Goal: Transaction & Acquisition: Purchase product/service

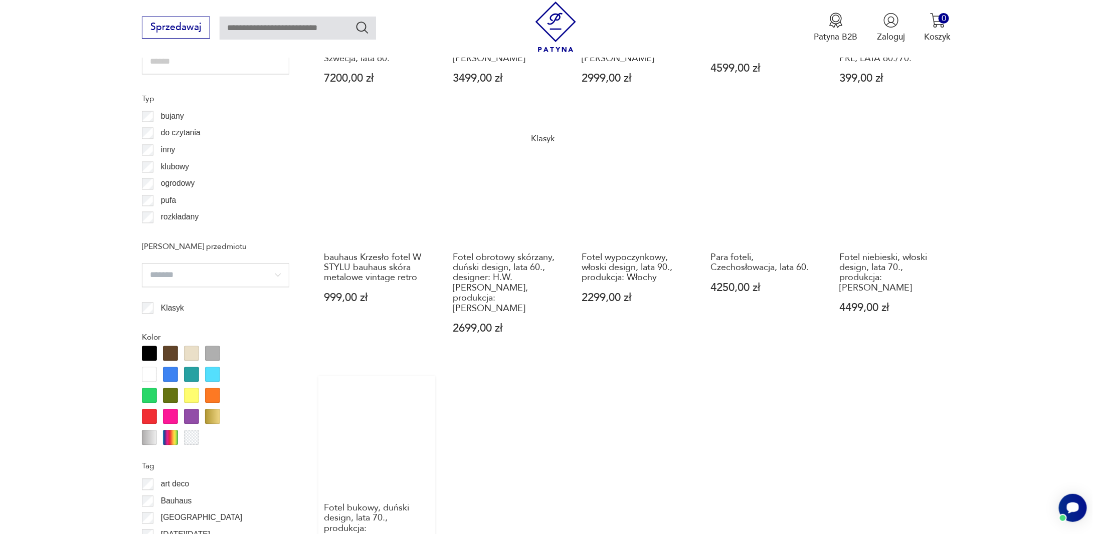
scroll to position [851, 0]
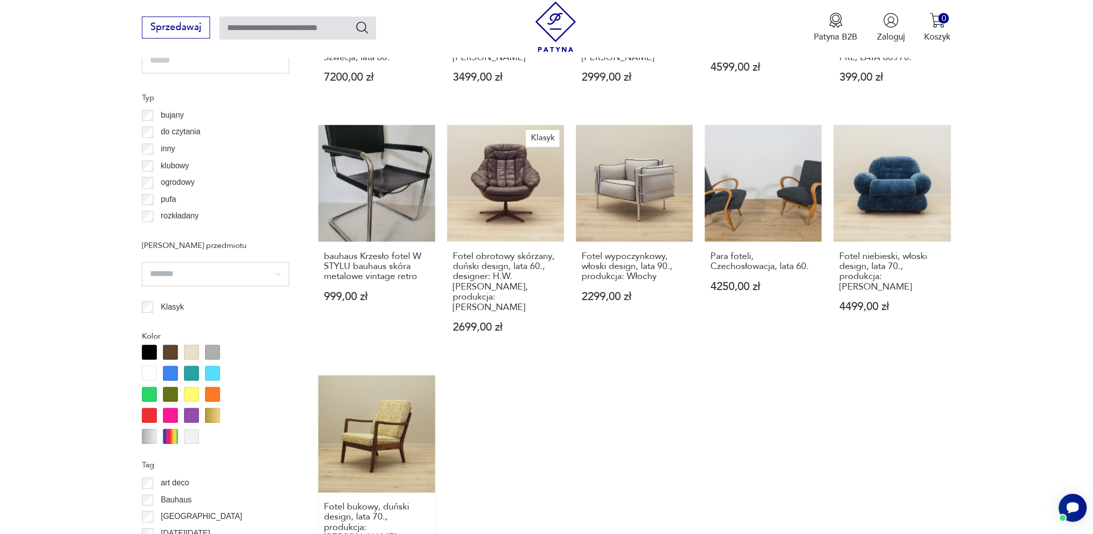
click at [388, 403] on link "Fotel bukowy, duński design, lata 70., produkcja: [PERSON_NAME] 2999,00 zł" at bounding box center [376, 481] width 117 height 211
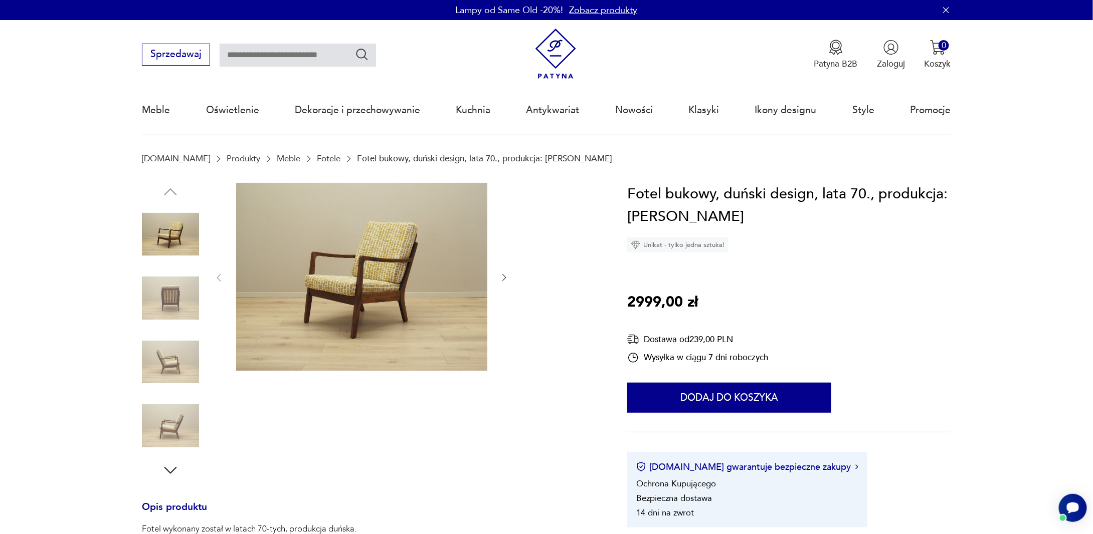
click at [168, 364] on img at bounding box center [170, 362] width 57 height 57
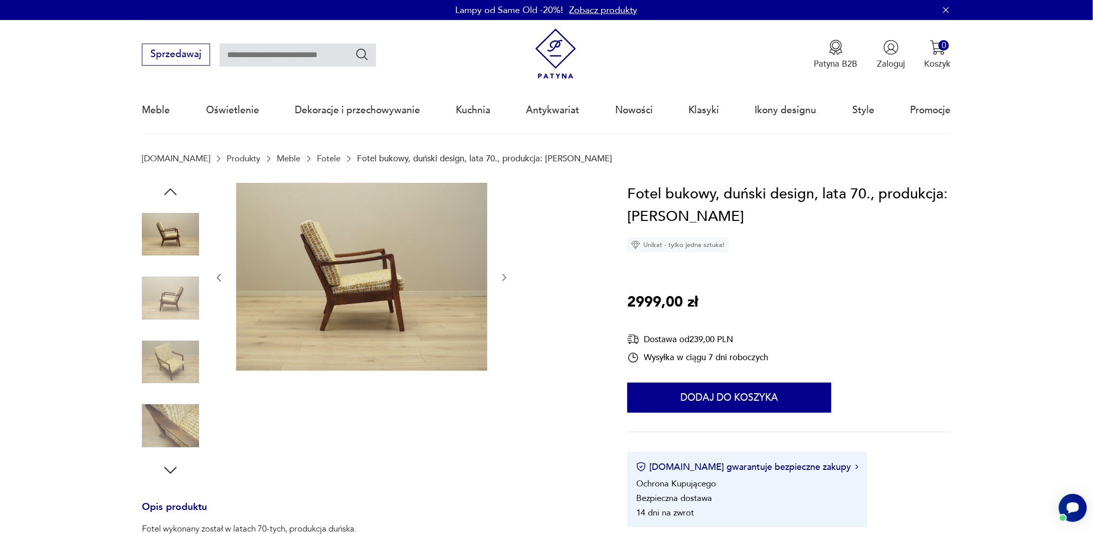
click at [181, 382] on img at bounding box center [170, 362] width 57 height 57
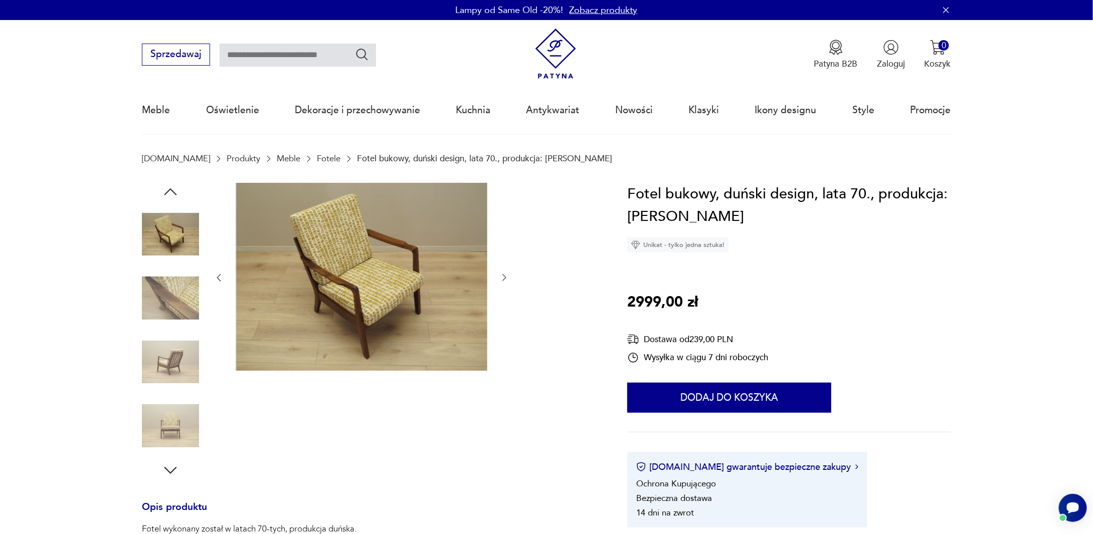
click at [182, 419] on img at bounding box center [170, 425] width 57 height 57
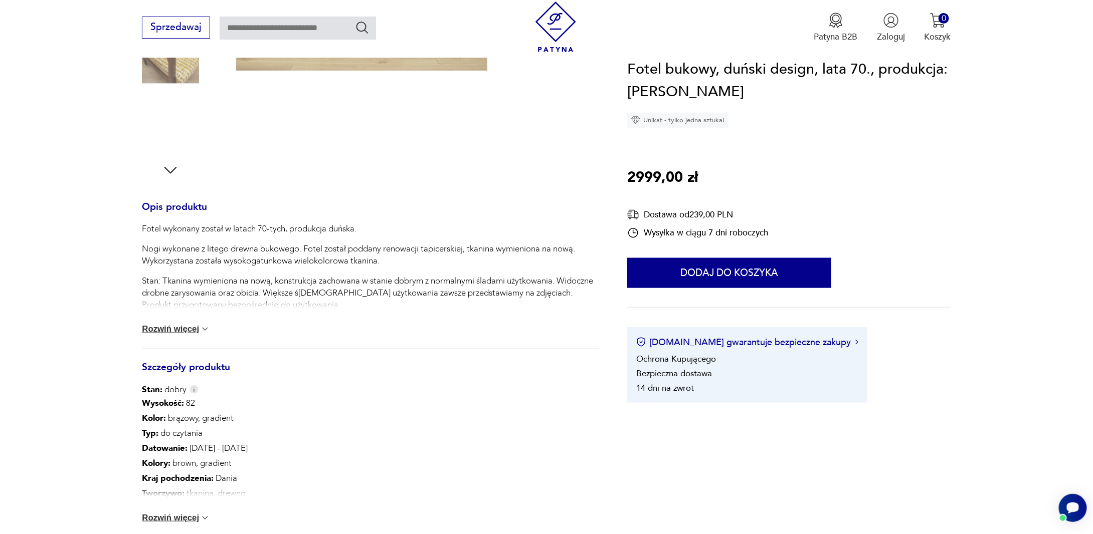
click at [173, 116] on img at bounding box center [170, 125] width 57 height 57
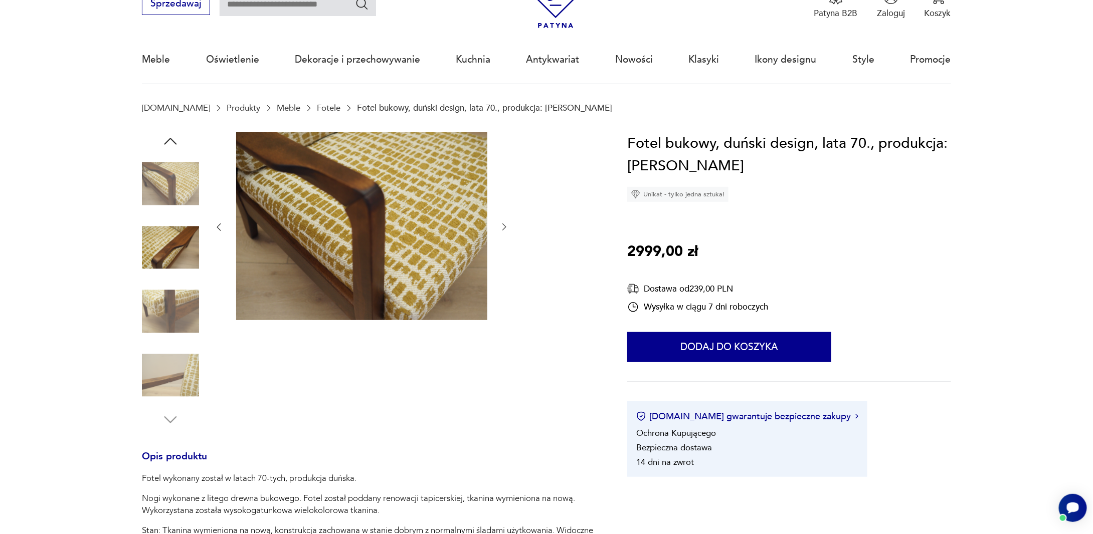
scroll to position [50, 0]
click at [180, 181] on img at bounding box center [170, 184] width 57 height 57
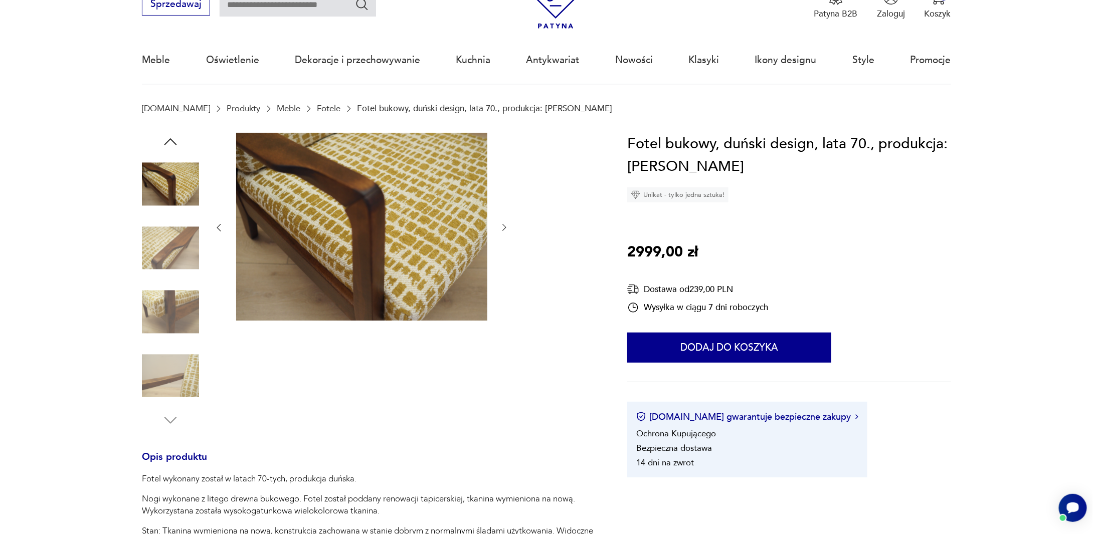
click at [175, 236] on img at bounding box center [170, 248] width 57 height 57
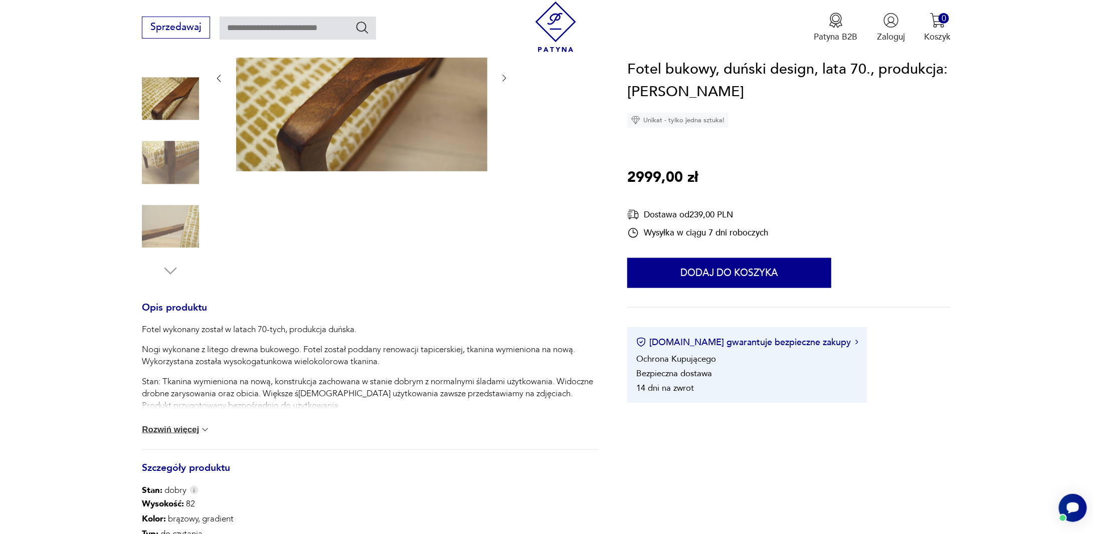
scroll to position [200, 0]
click at [195, 433] on button "Rozwiń więcej" at bounding box center [176, 430] width 68 height 10
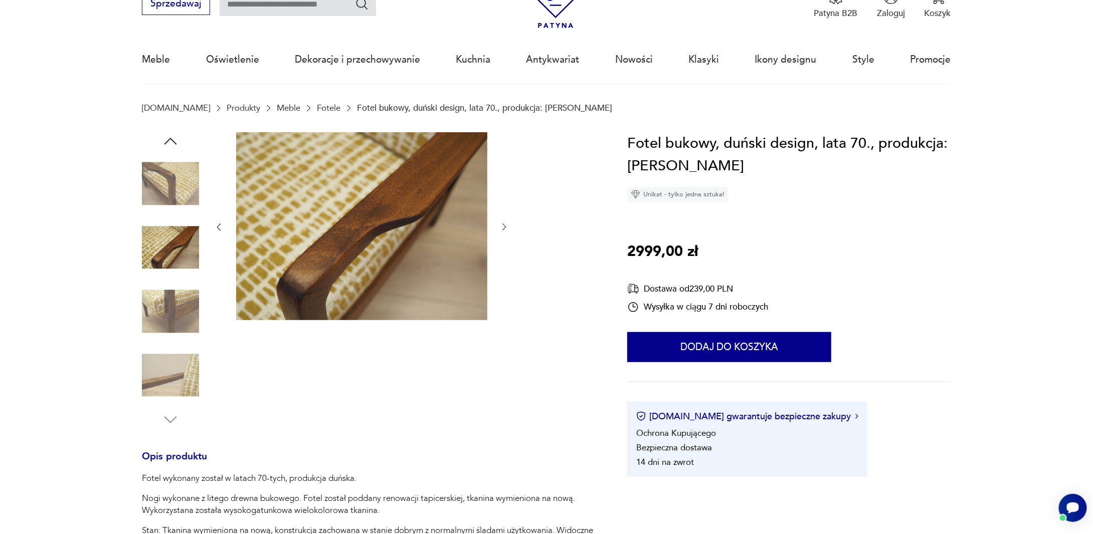
scroll to position [50, 0]
click at [180, 243] on img at bounding box center [170, 248] width 57 height 57
click at [182, 205] on img at bounding box center [170, 184] width 57 height 57
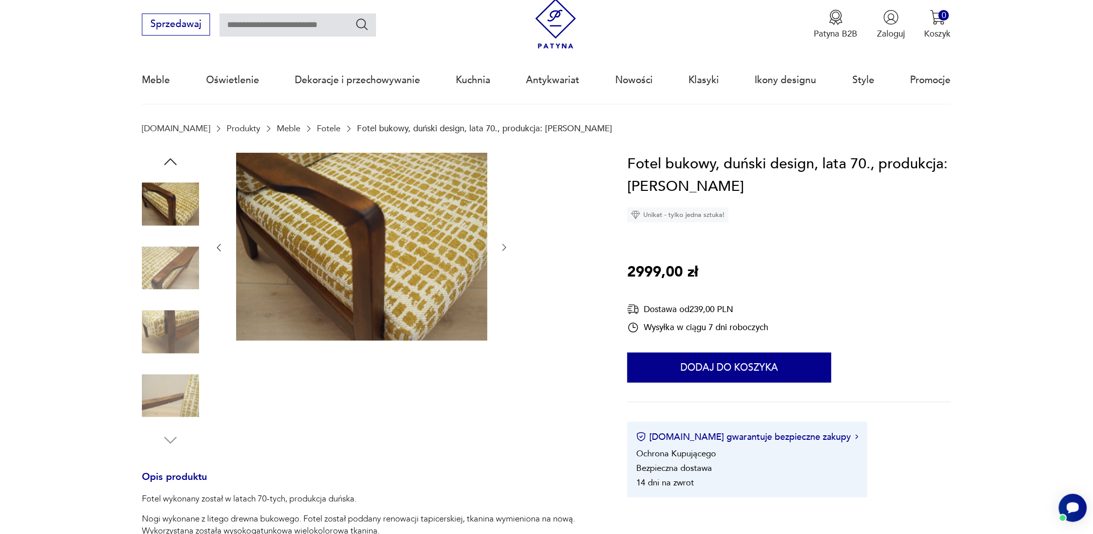
scroll to position [0, 0]
